Goal: Information Seeking & Learning: Learn about a topic

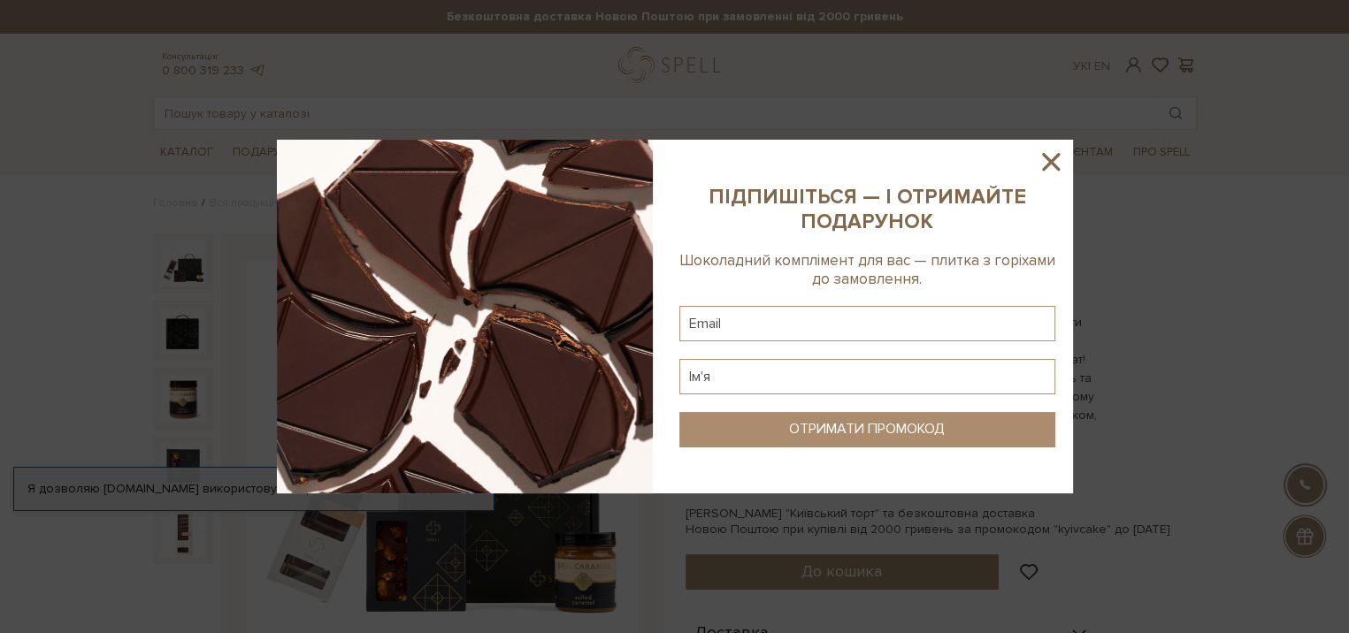
click at [1049, 165] on icon at bounding box center [1051, 162] width 18 height 18
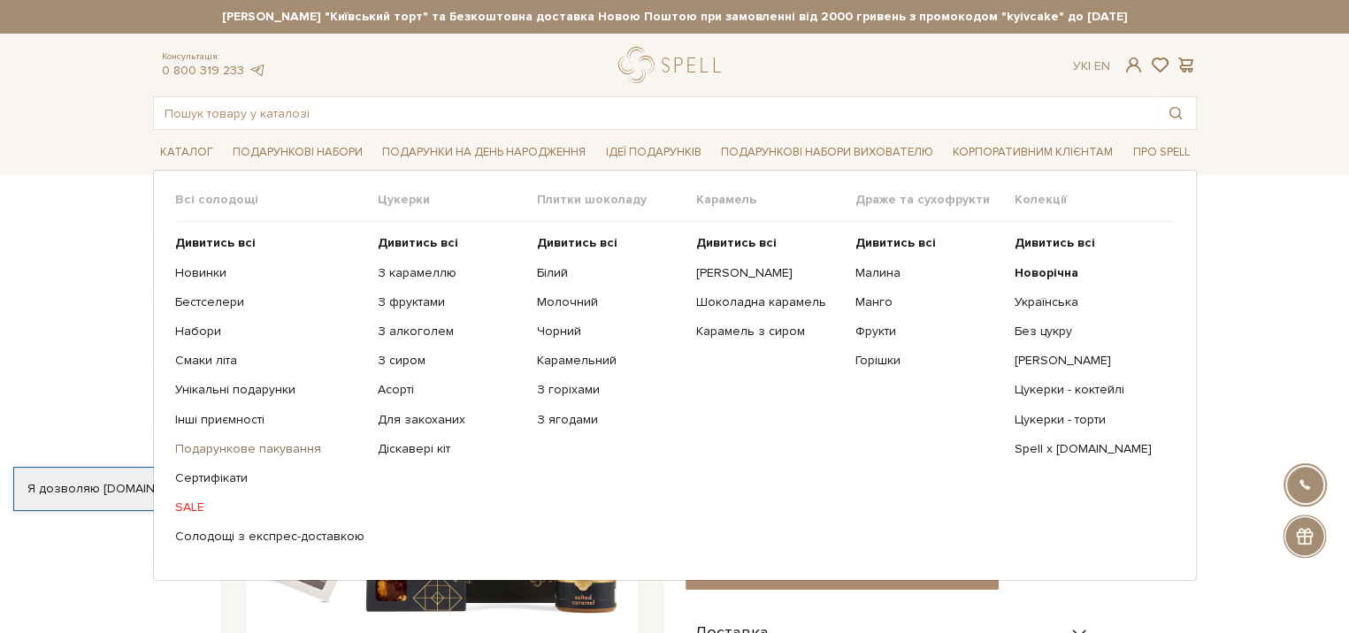
click at [280, 448] on link "Подарункове пакування" at bounding box center [269, 449] width 189 height 16
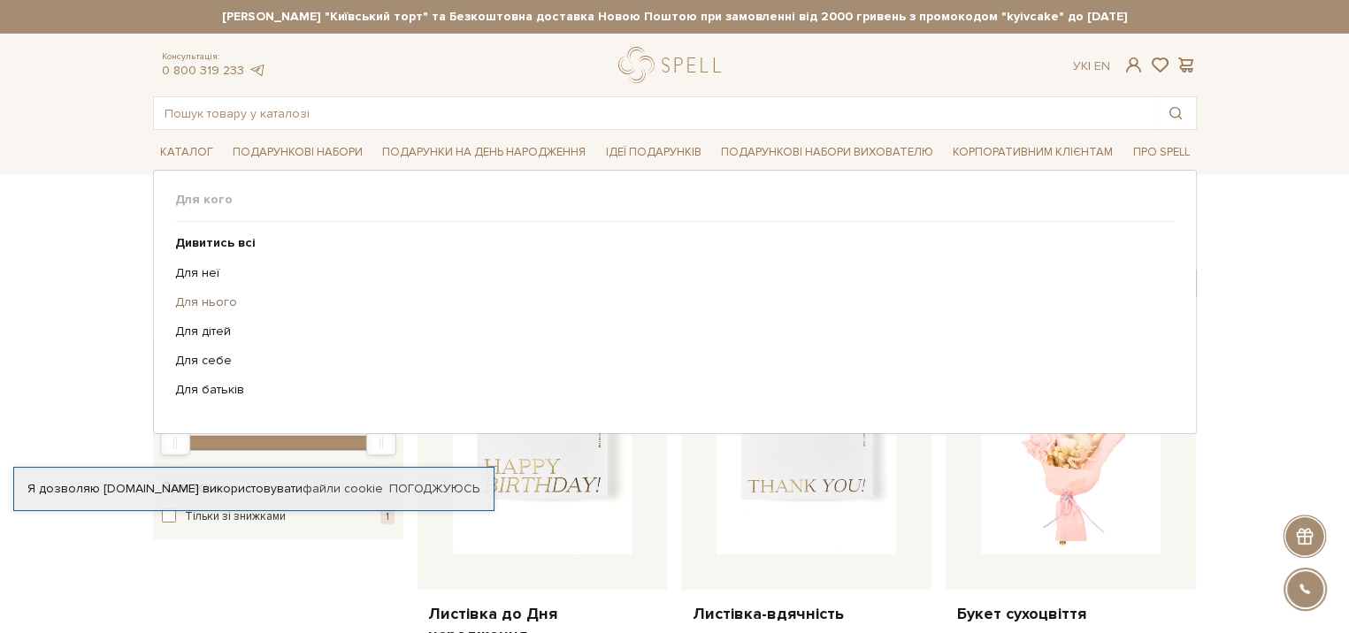
click at [203, 302] on link "Для нього" at bounding box center [668, 303] width 986 height 16
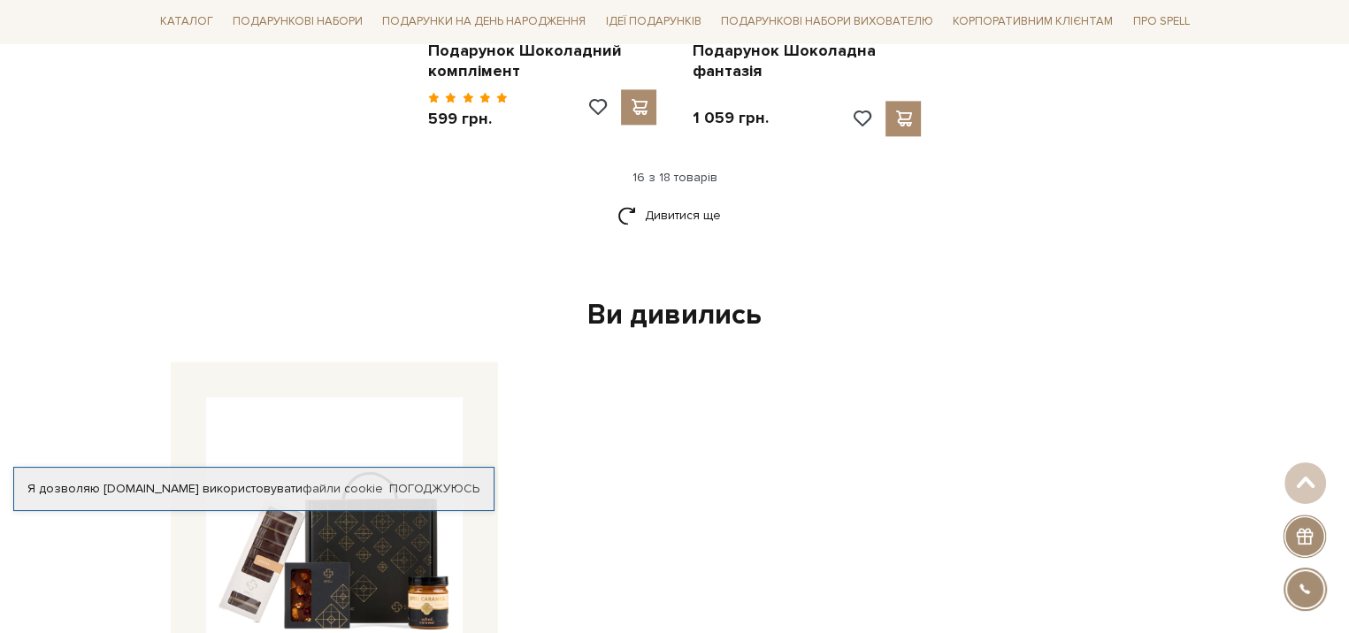
scroll to position [2565, 0]
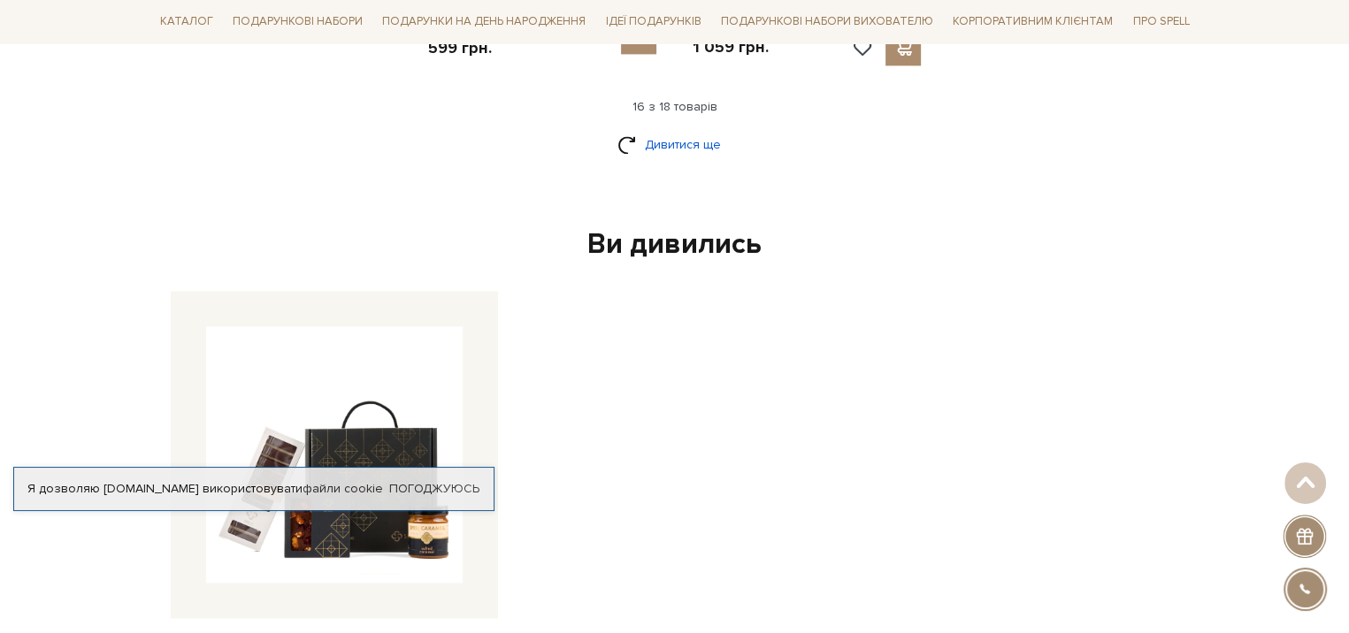
click at [678, 151] on link "Дивитися ще" at bounding box center [674, 144] width 115 height 31
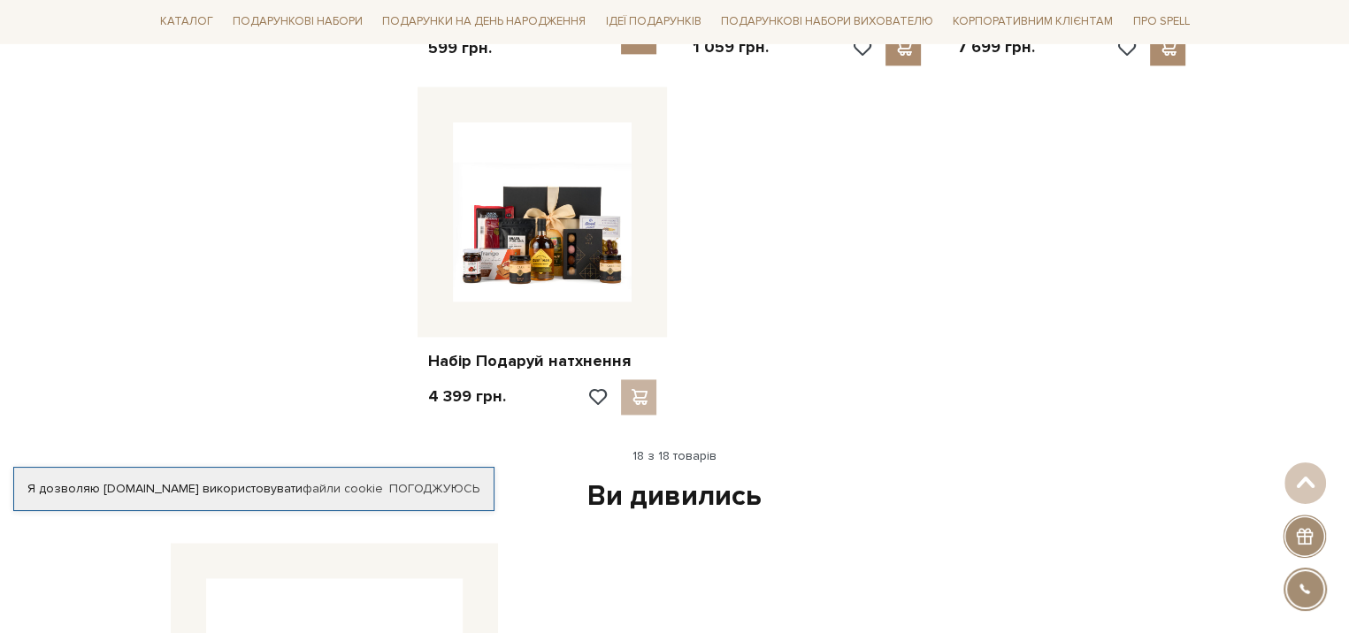
click at [670, 489] on div "Ви дивились" at bounding box center [675, 497] width 1023 height 37
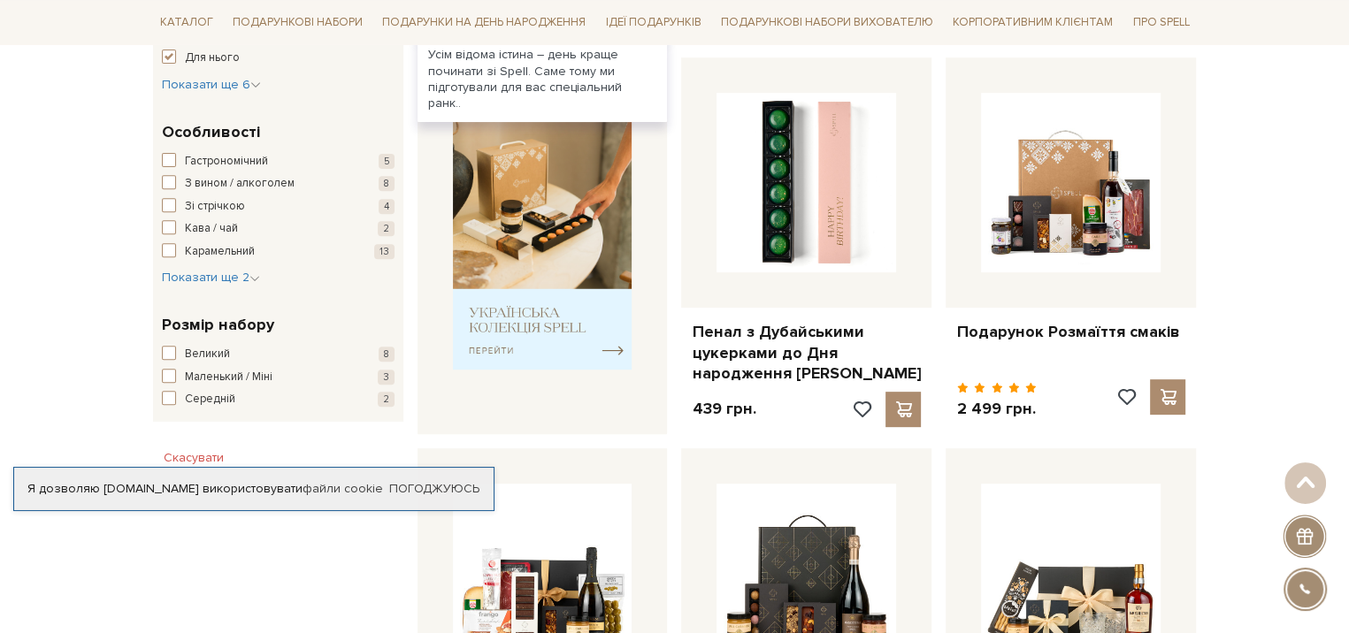
scroll to position [531, 0]
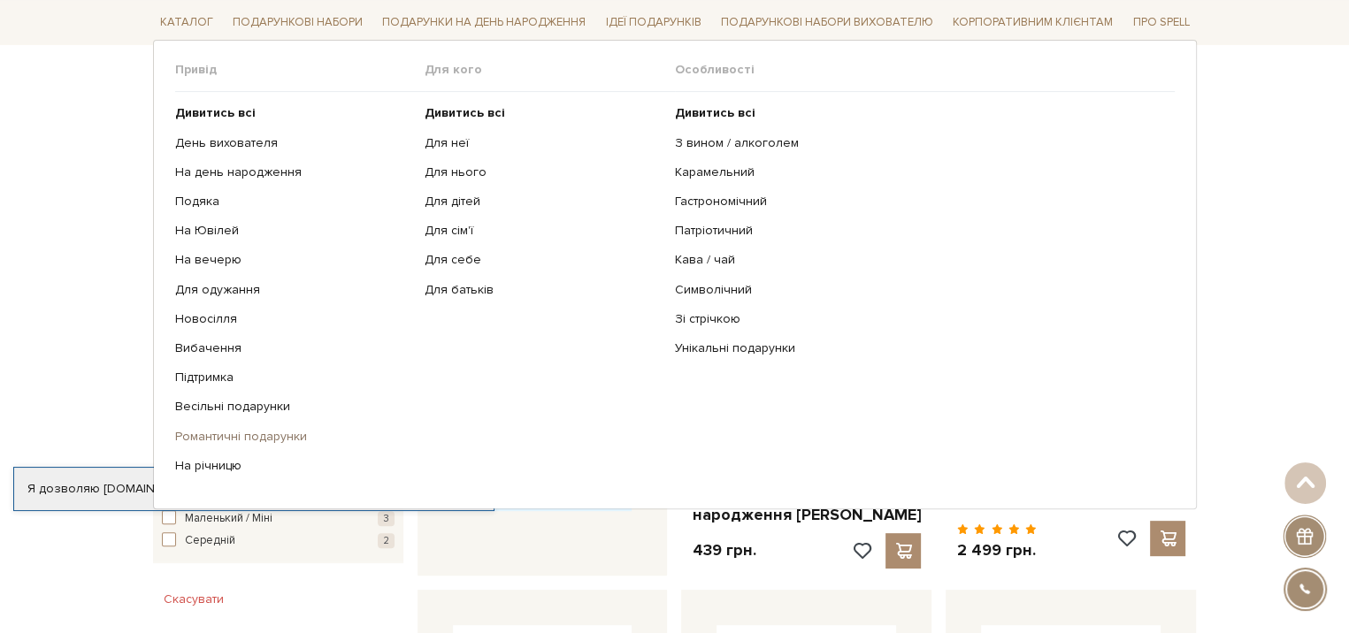
click at [249, 435] on link "Романтичні подарунки" at bounding box center [293, 436] width 237 height 16
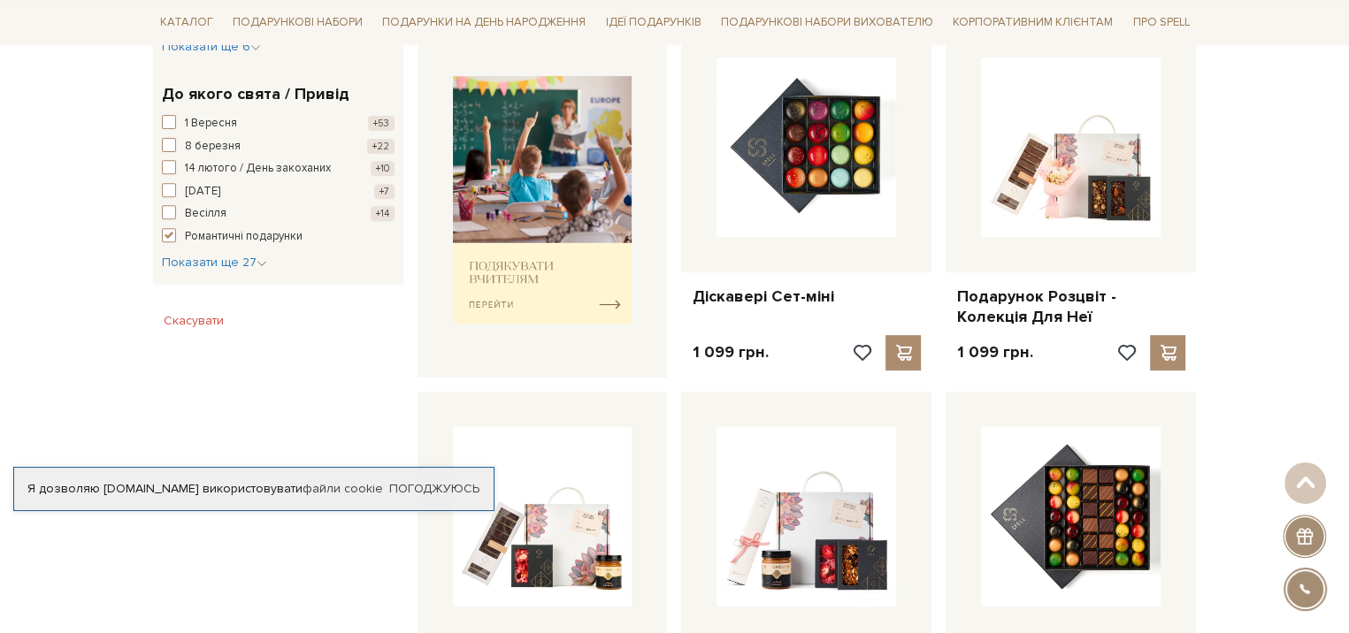
scroll to position [708, 0]
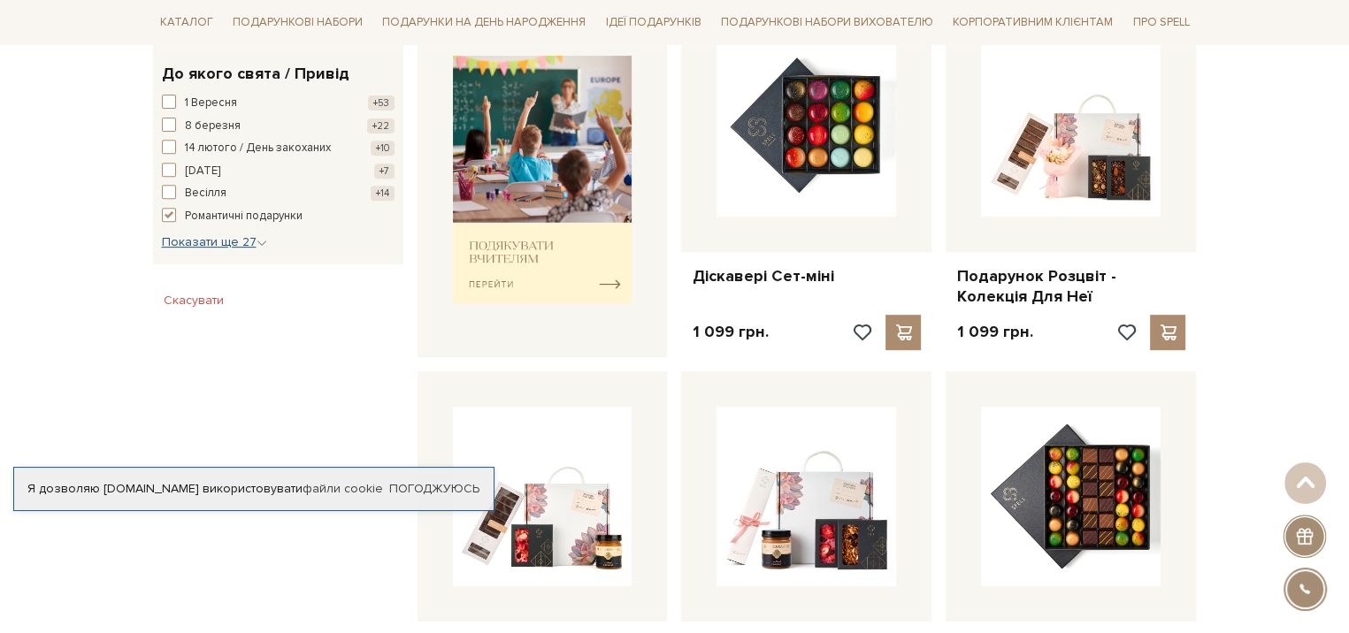
click at [221, 245] on span "Показати ще 27" at bounding box center [214, 241] width 105 height 15
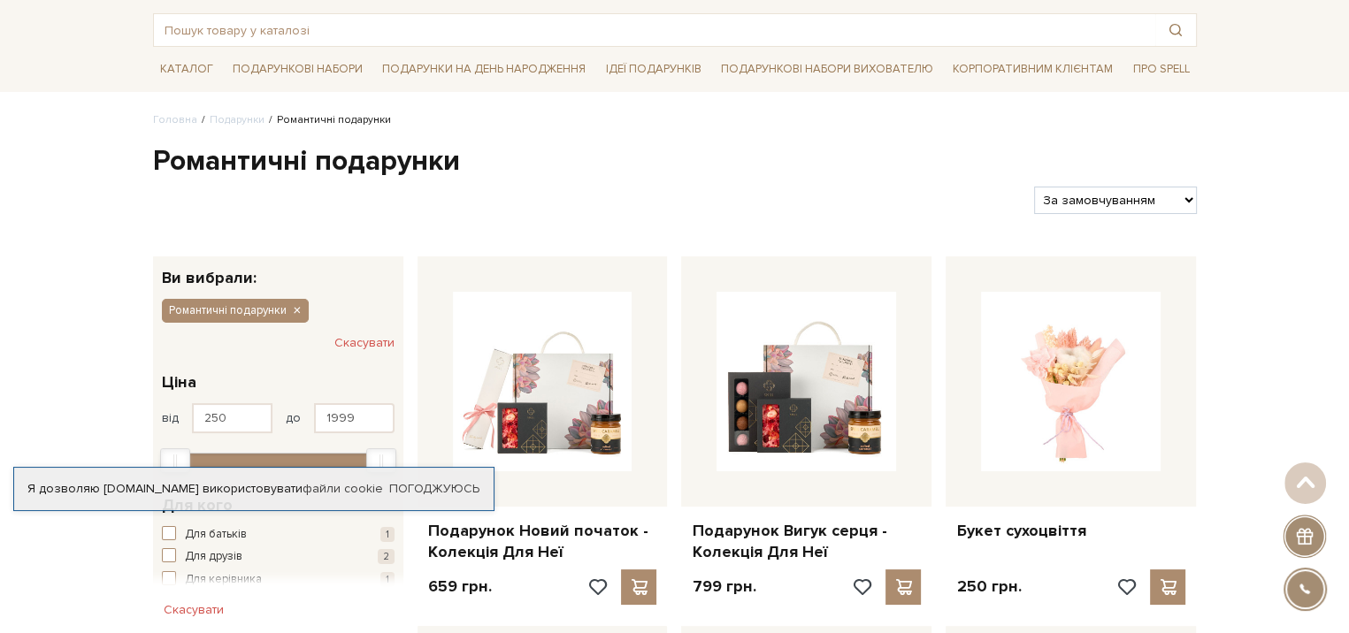
scroll to position [0, 0]
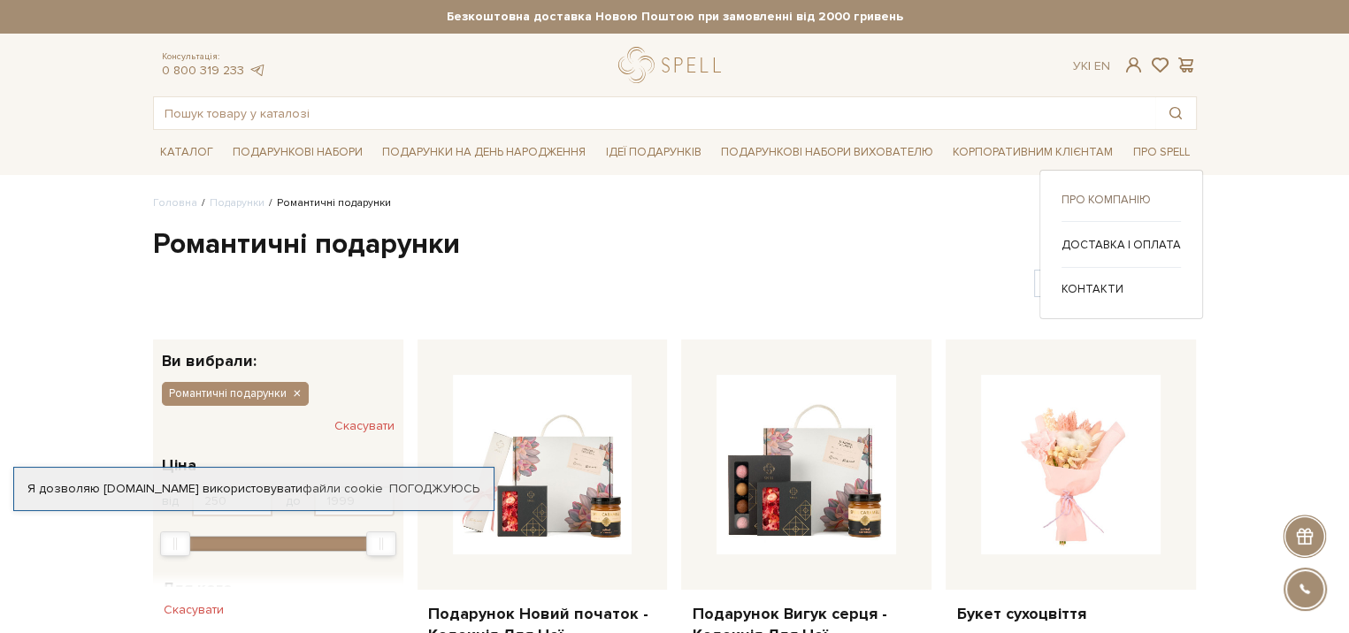
drag, startPoint x: 1097, startPoint y: 194, endPoint x: 1100, endPoint y: 205, distance: 11.8
click at [1098, 195] on link "Про компанію" at bounding box center [1121, 200] width 119 height 16
